Goal: Task Accomplishment & Management: Use online tool/utility

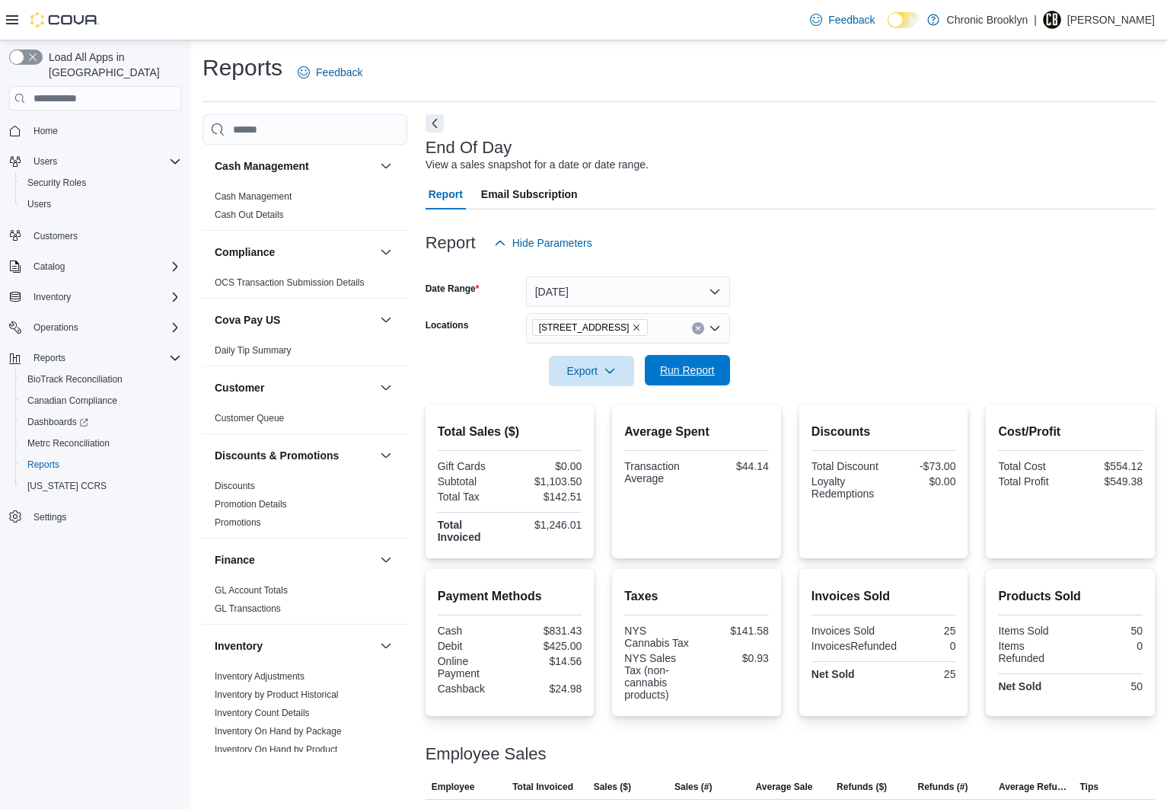
click at [691, 369] on span "Run Report" at bounding box center [687, 369] width 55 height 15
